Goal: Use online tool/utility

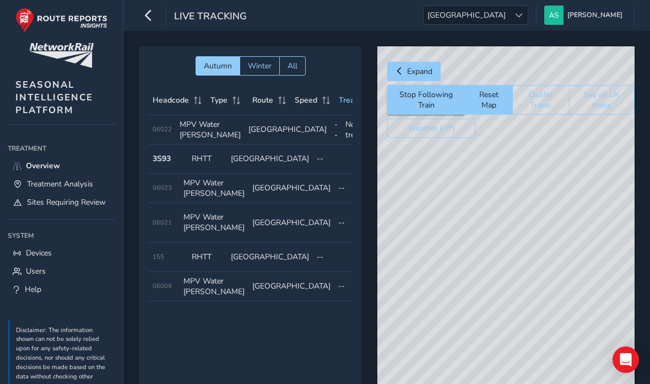
scroll to position [0, 112]
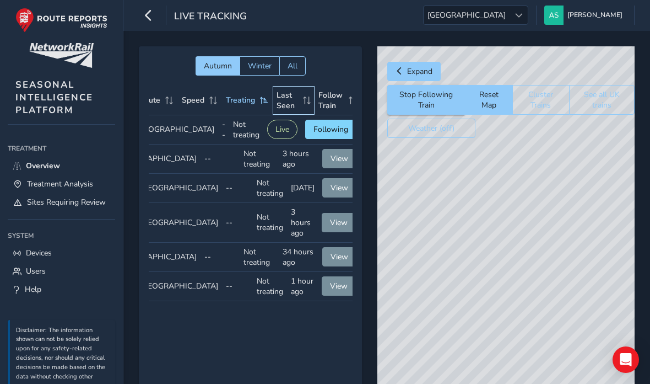
click at [277, 99] on span "Last Seen" at bounding box center [288, 100] width 23 height 21
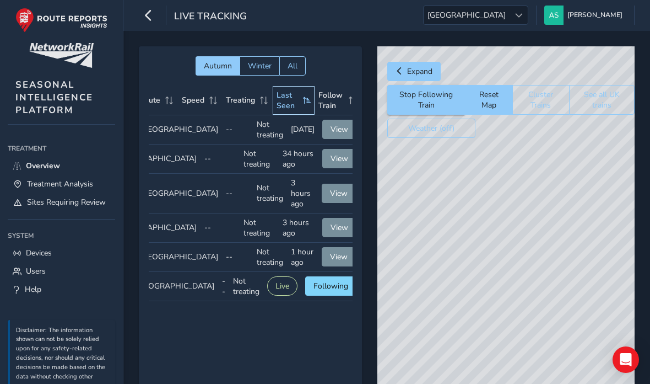
click at [284, 105] on span "Last Seen" at bounding box center [288, 100] width 23 height 21
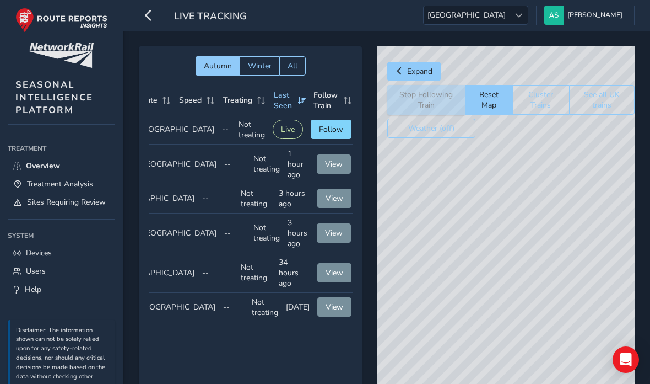
click at [509, 232] on div "© Mapbox © OpenStreetMap Improve this map © Maxar" at bounding box center [505, 238] width 257 height 385
click at [553, 276] on div "© Mapbox © OpenStreetMap Improve this map © Maxar" at bounding box center [505, 238] width 257 height 385
click at [569, 266] on div "© Mapbox © OpenStreetMap Improve this map © Maxar" at bounding box center [505, 238] width 257 height 385
click at [91, 186] on span "Treatment Analysis" at bounding box center [60, 184] width 66 height 10
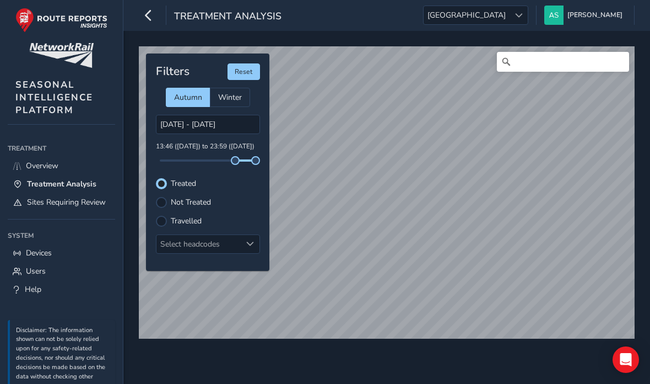
click at [195, 224] on label "Travelled" at bounding box center [186, 221] width 31 height 8
click at [161, 220] on input "Travelled" at bounding box center [161, 220] width 0 height 0
click at [182, 198] on label "Not Treated" at bounding box center [191, 202] width 40 height 8
click at [161, 201] on input "Not Treated" at bounding box center [161, 201] width 0 height 0
click at [169, 175] on div "Filters Reset Autumn Winter [DATE] - [DATE] 13:46 ([DATE]) to 23:59 ([DATE]) Tr…" at bounding box center [207, 161] width 123 height 217
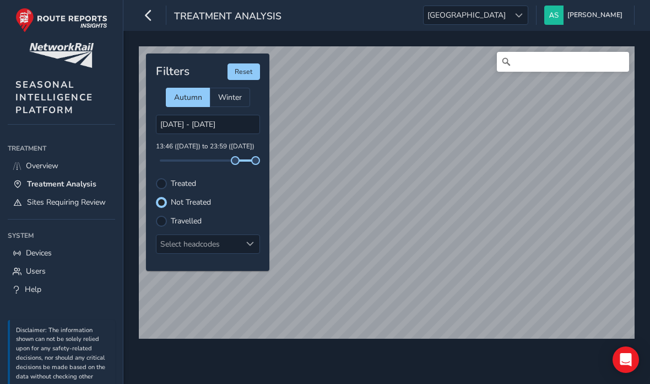
click at [164, 186] on div at bounding box center [161, 183] width 11 height 11
